Goal: Task Accomplishment & Management: Manage account settings

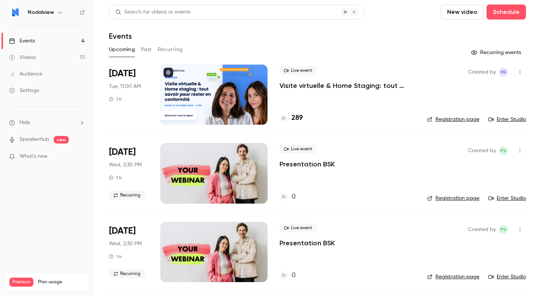
click at [297, 83] on p "Visite virtuelle & Home Staging: tout savoir pour rester en conformité" at bounding box center [348, 85] width 136 height 9
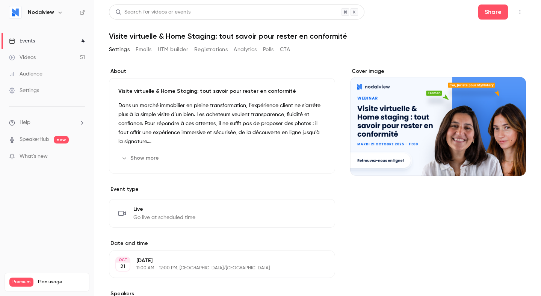
click at [203, 46] on button "Registrations" at bounding box center [210, 50] width 33 height 12
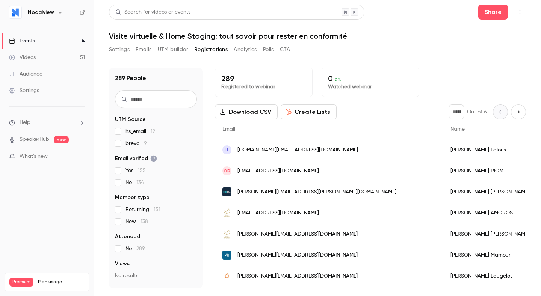
click at [123, 50] on button "Settings" at bounding box center [119, 50] width 21 height 12
